Goal: Information Seeking & Learning: Learn about a topic

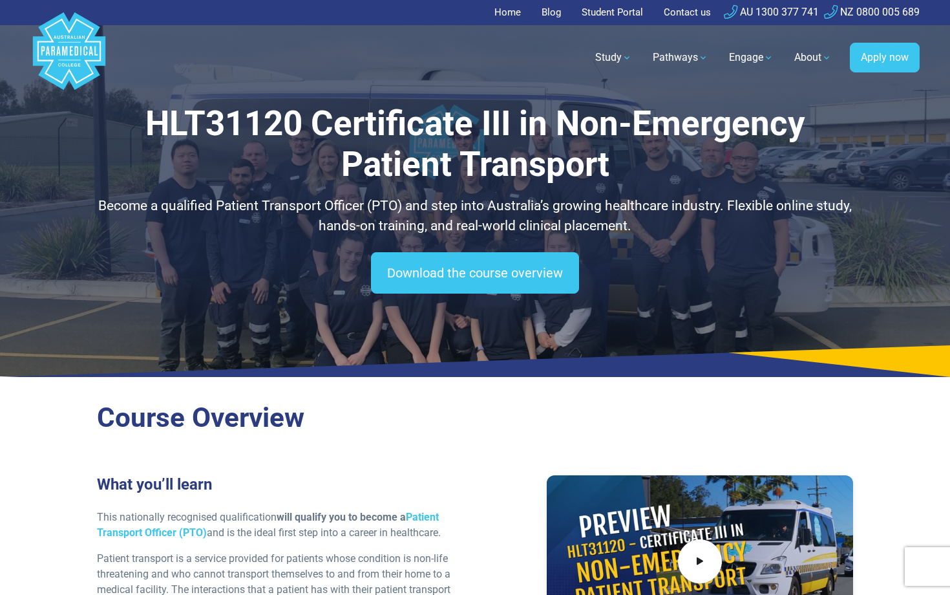
click at [623, 216] on p "Become a qualified Patient Transport Officer (PTO) and step into Australia’s gr…" at bounding box center [475, 216] width 756 height 41
click at [702, 563] on icon at bounding box center [700, 561] width 14 height 21
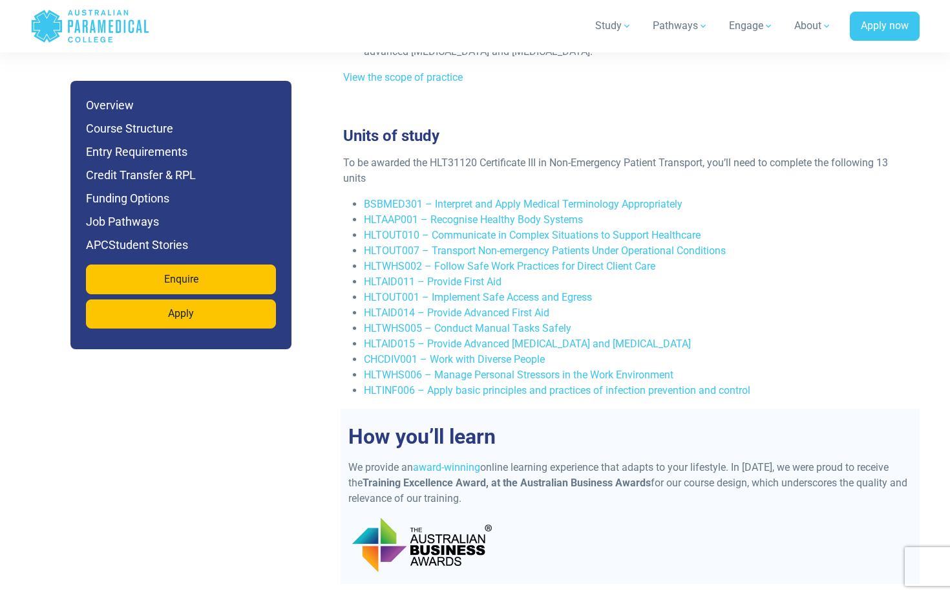
scroll to position [2502, 0]
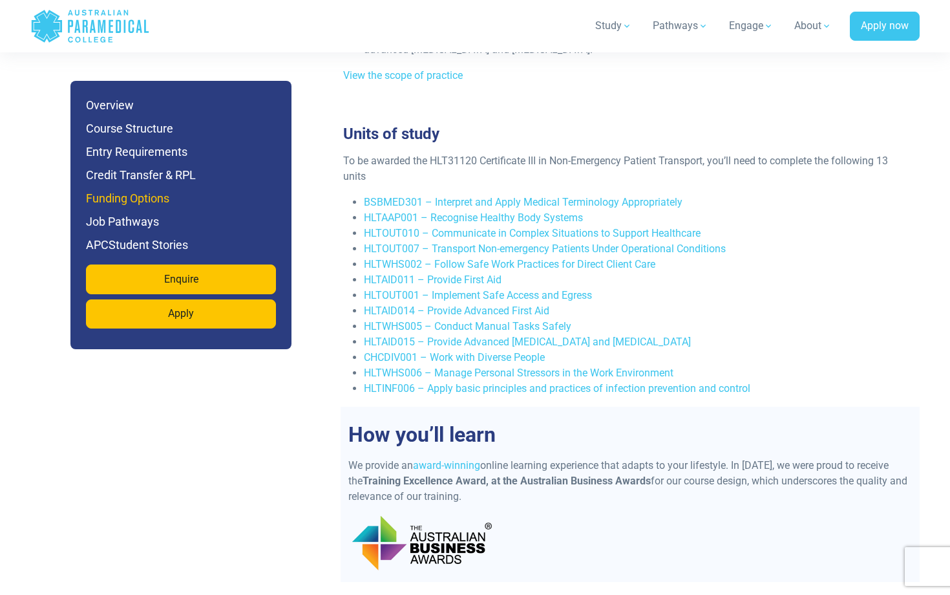
click at [161, 202] on h6 "Funding Options" at bounding box center [181, 198] width 190 height 18
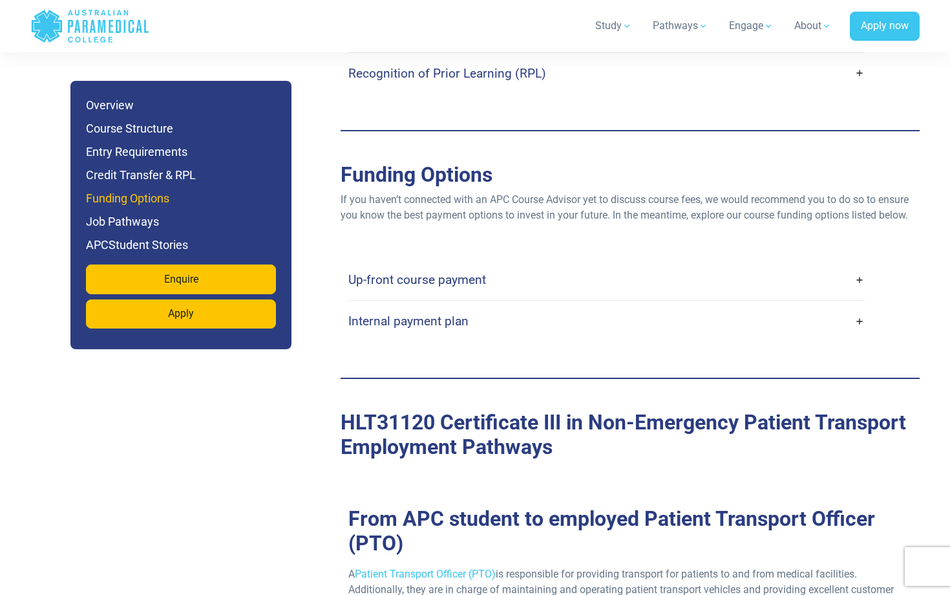
scroll to position [3618, 0]
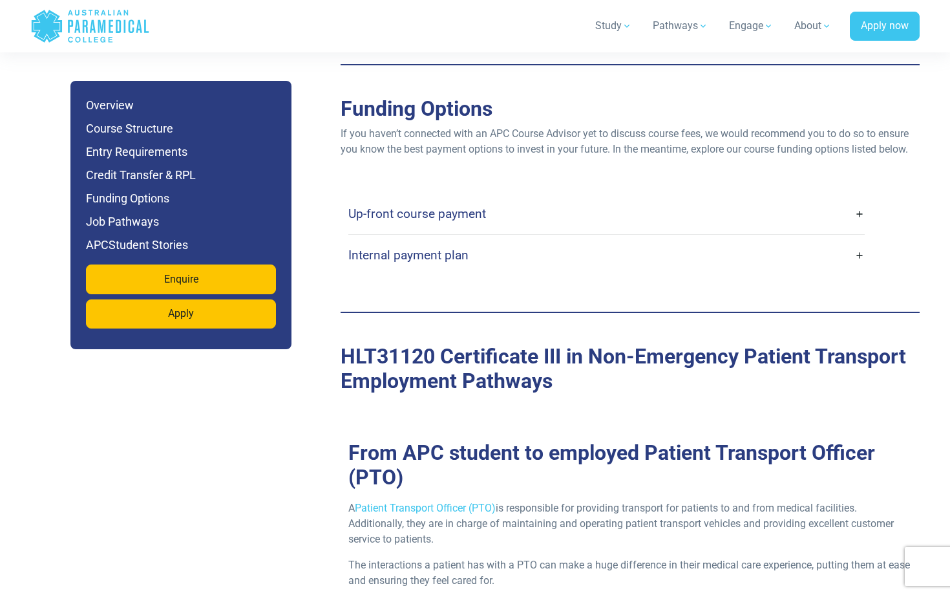
click at [863, 198] on link "Up-front course payment" at bounding box center [606, 213] width 517 height 30
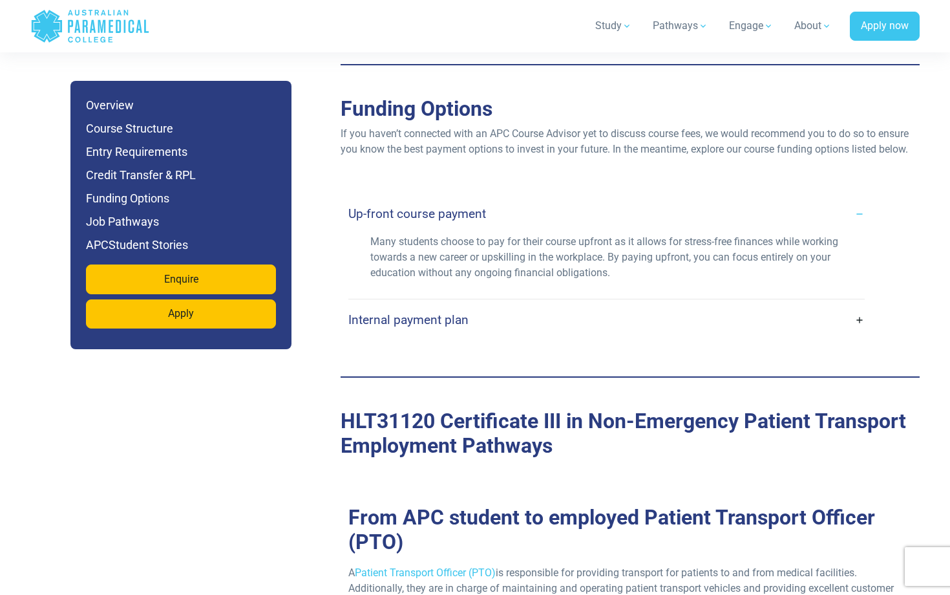
click at [861, 198] on link "Up-front course payment" at bounding box center [606, 213] width 517 height 30
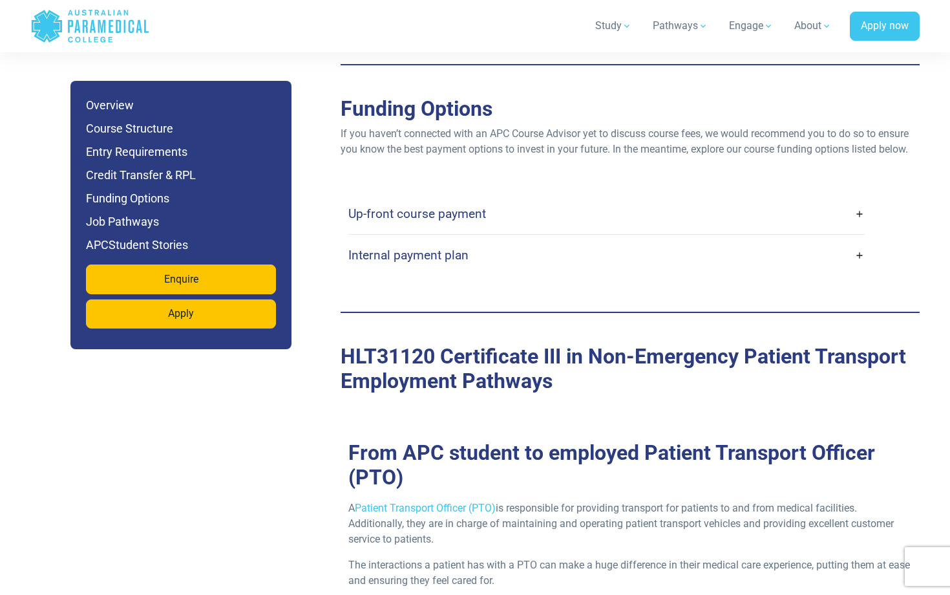
click at [861, 240] on link "Internal payment plan" at bounding box center [606, 255] width 517 height 30
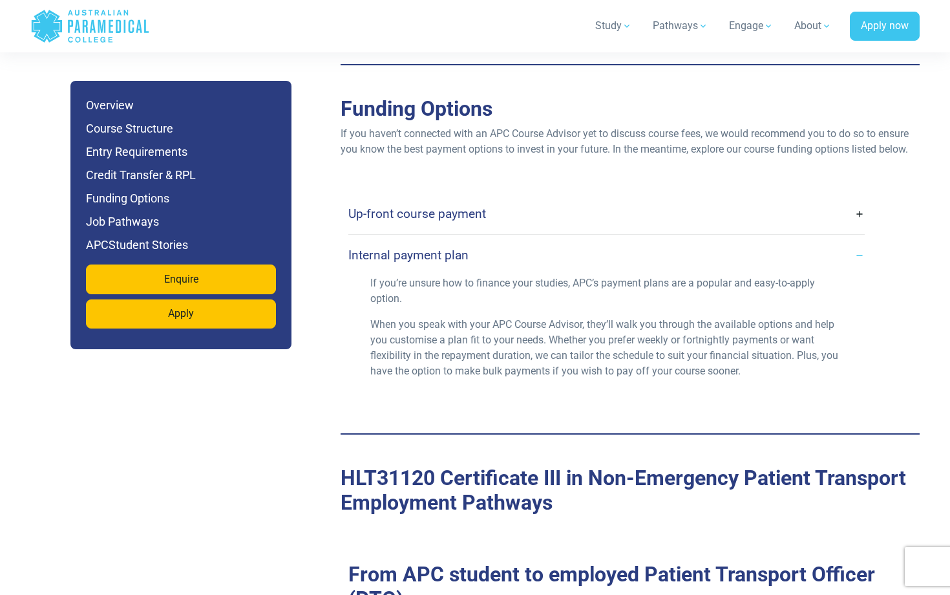
click at [861, 240] on link "Internal payment plan" at bounding box center [606, 255] width 517 height 30
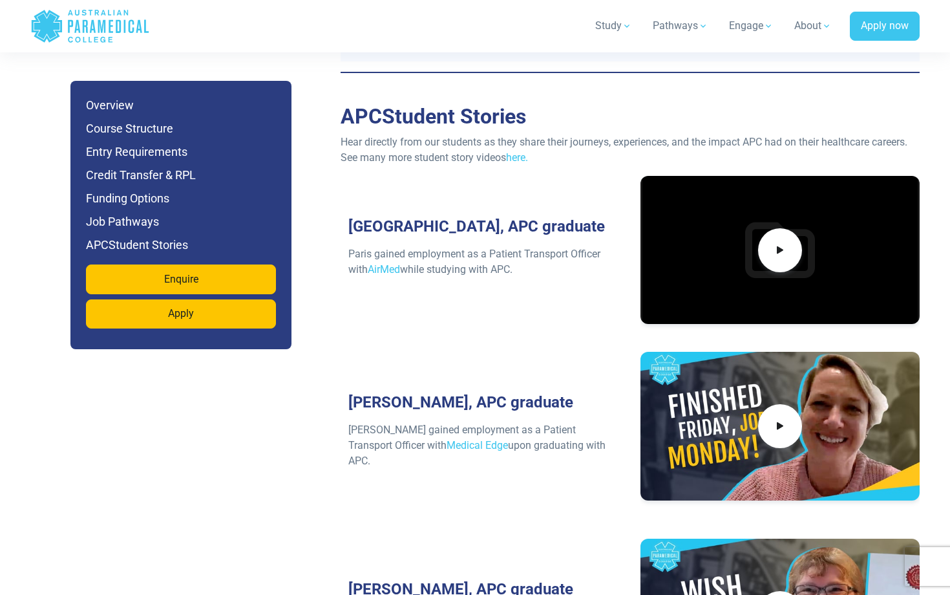
scroll to position [4749, 0]
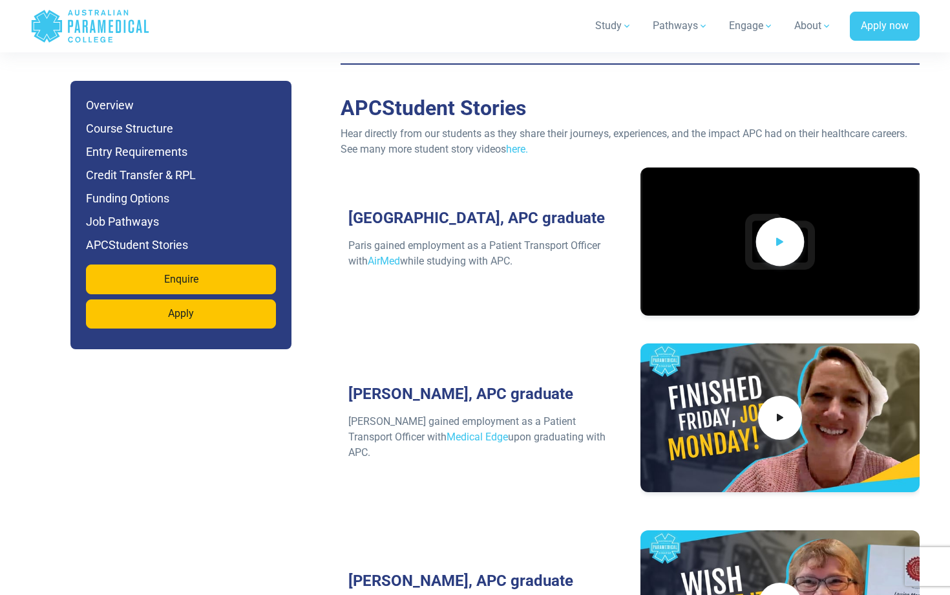
click at [780, 231] on icon at bounding box center [780, 241] width 14 height 21
click at [780, 407] on icon at bounding box center [780, 417] width 14 height 21
click at [780, 594] on icon at bounding box center [780, 604] width 14 height 21
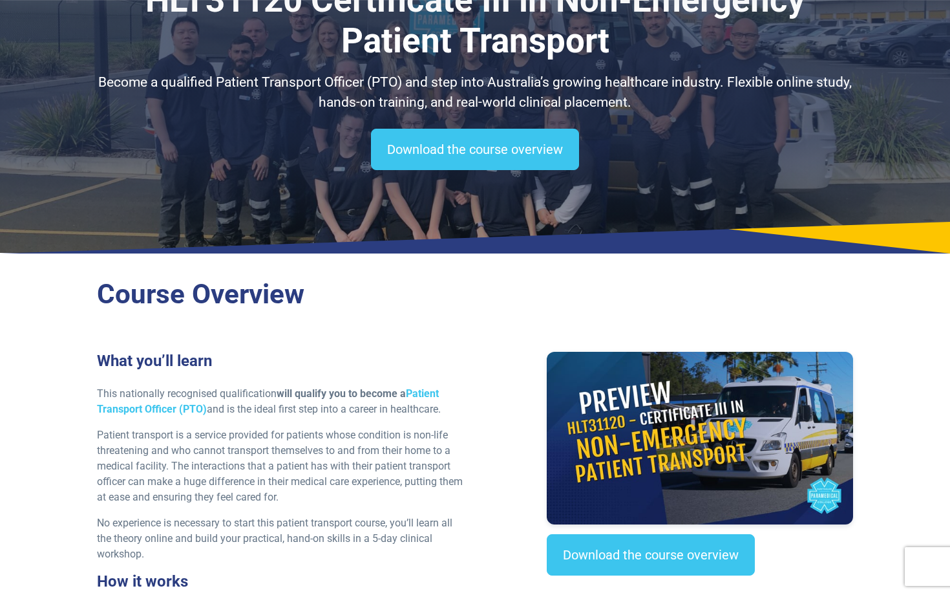
scroll to position [0, 0]
